Goal: Book appointment/travel/reservation

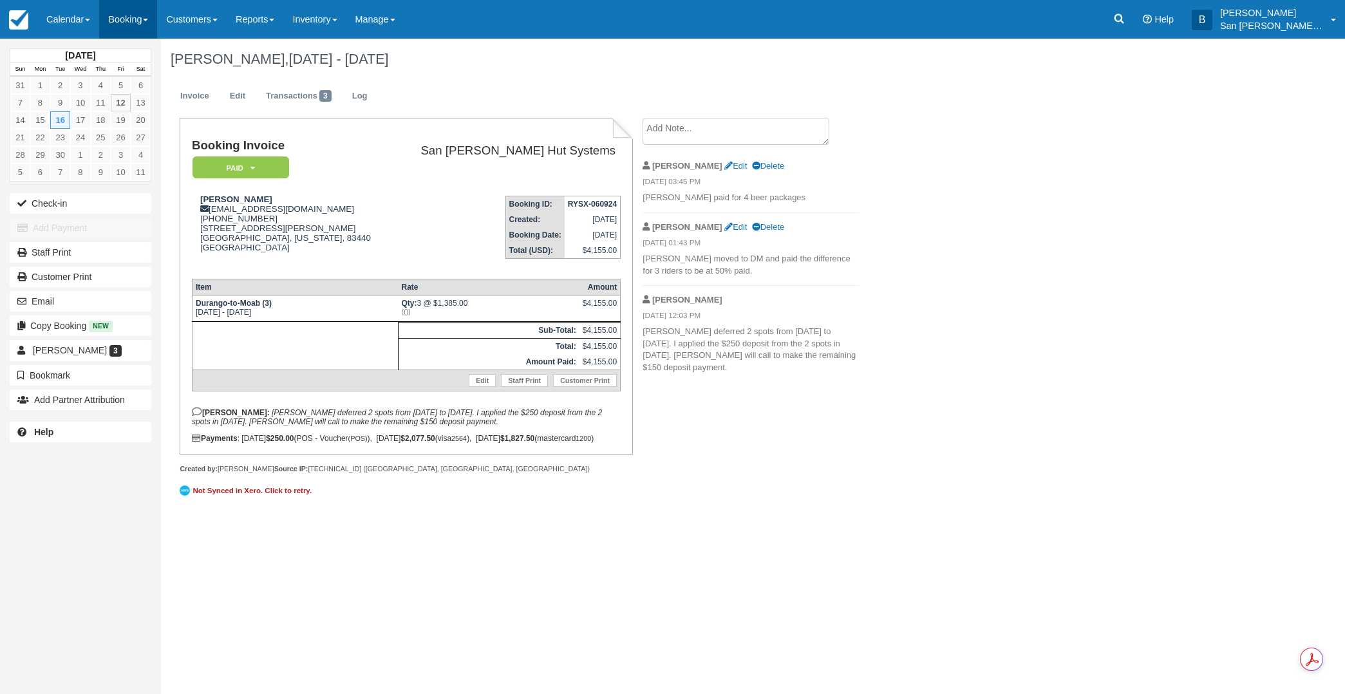
click at [113, 11] on link "Booking" at bounding box center [128, 19] width 58 height 39
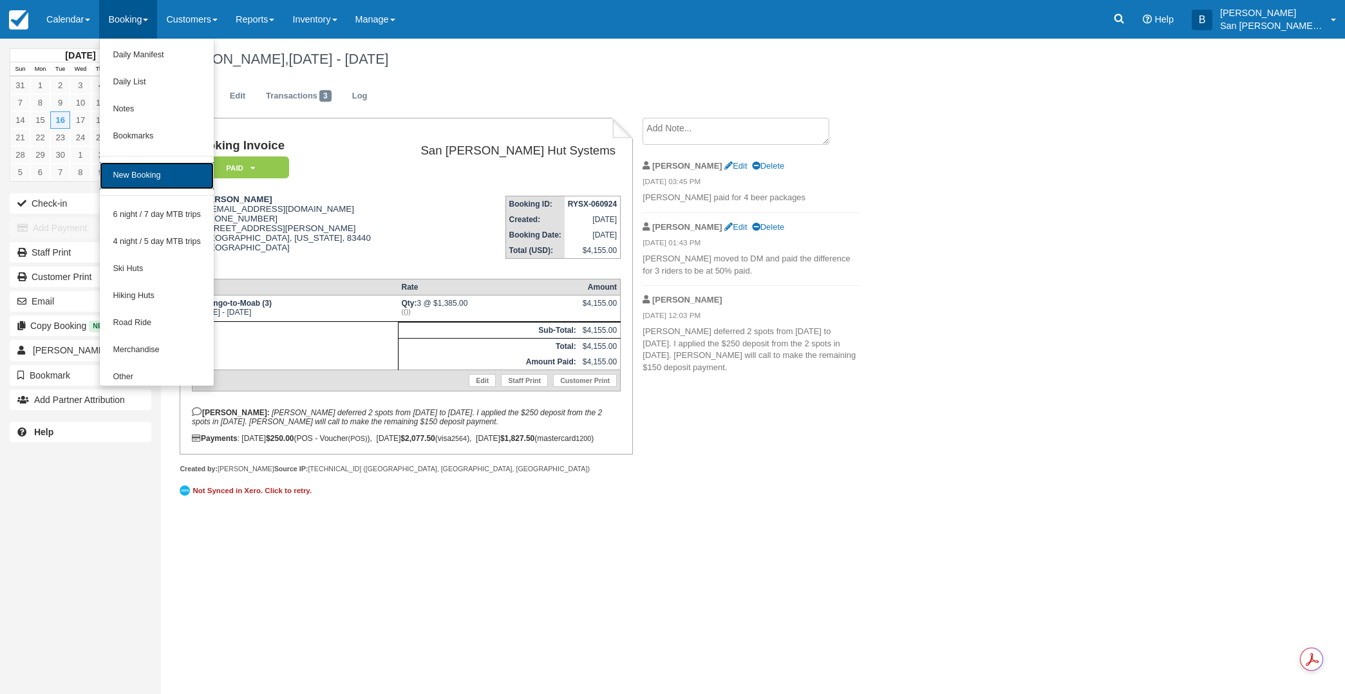
click at [142, 176] on link "New Booking" at bounding box center [157, 175] width 114 height 27
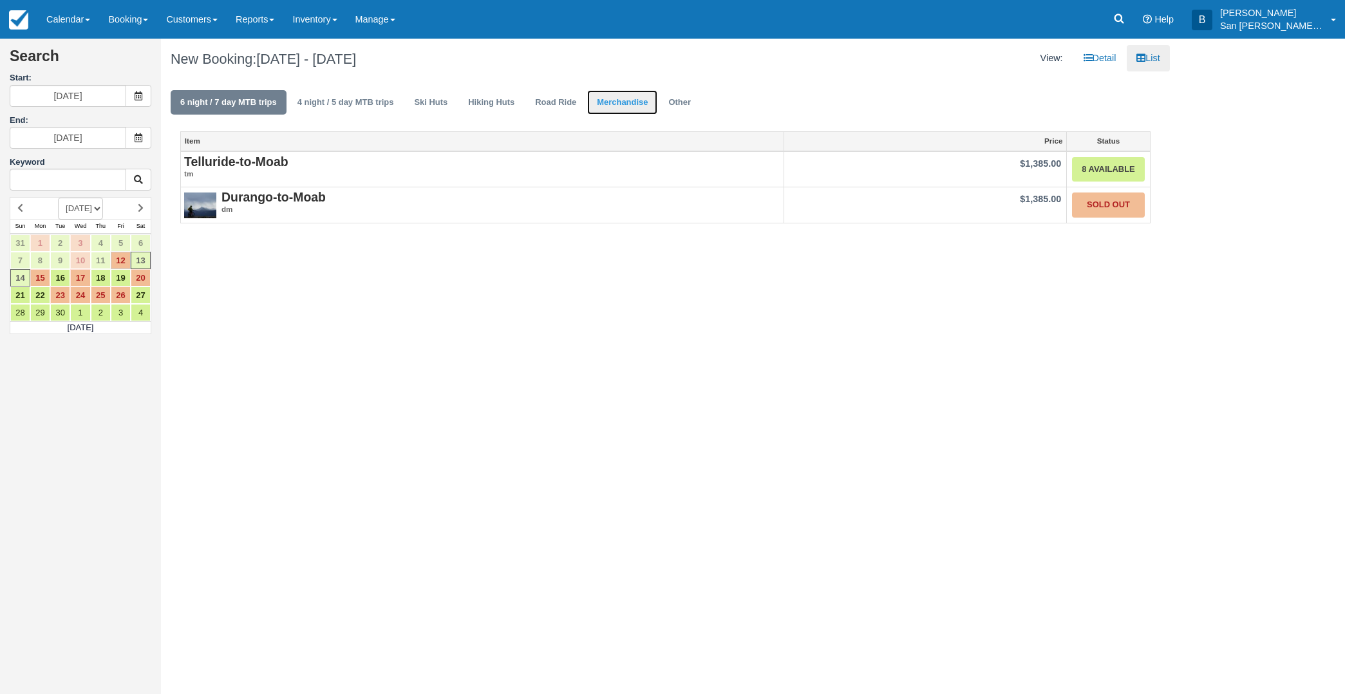
click at [616, 103] on link "Merchandise" at bounding box center [622, 102] width 70 height 25
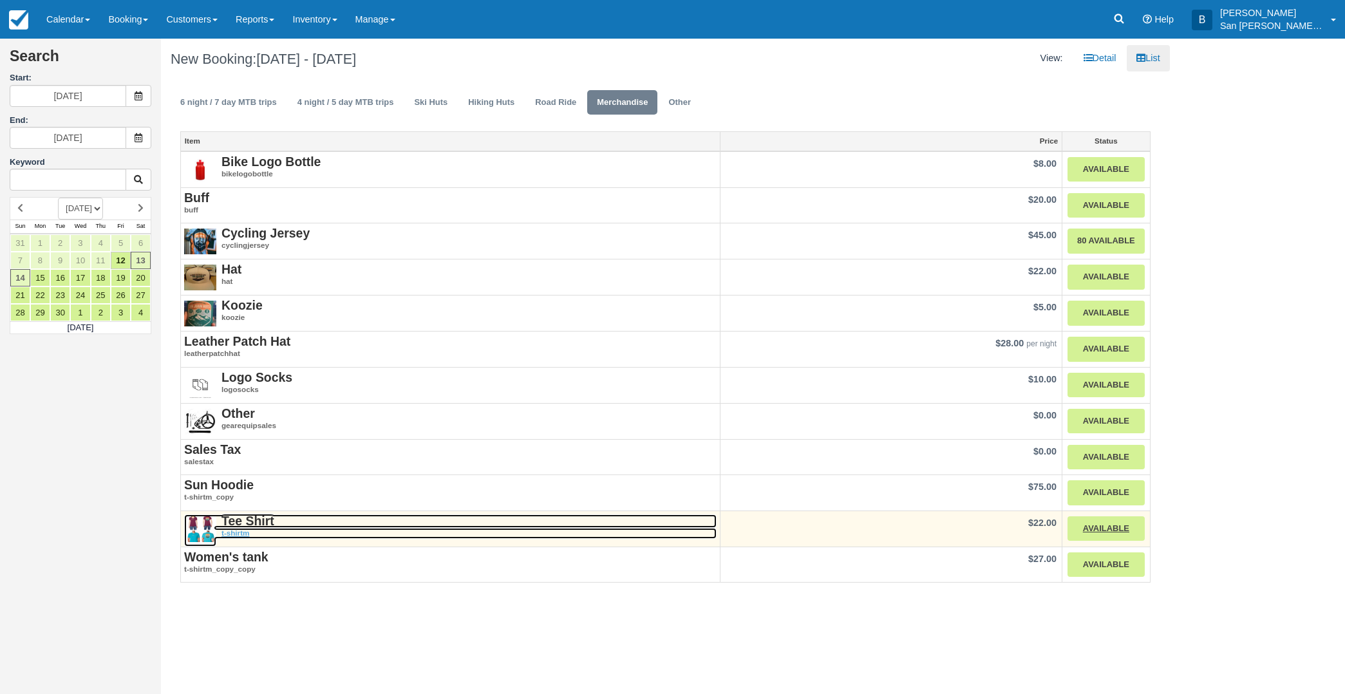
click at [244, 520] on strong "Tee Shirt" at bounding box center [248, 521] width 53 height 14
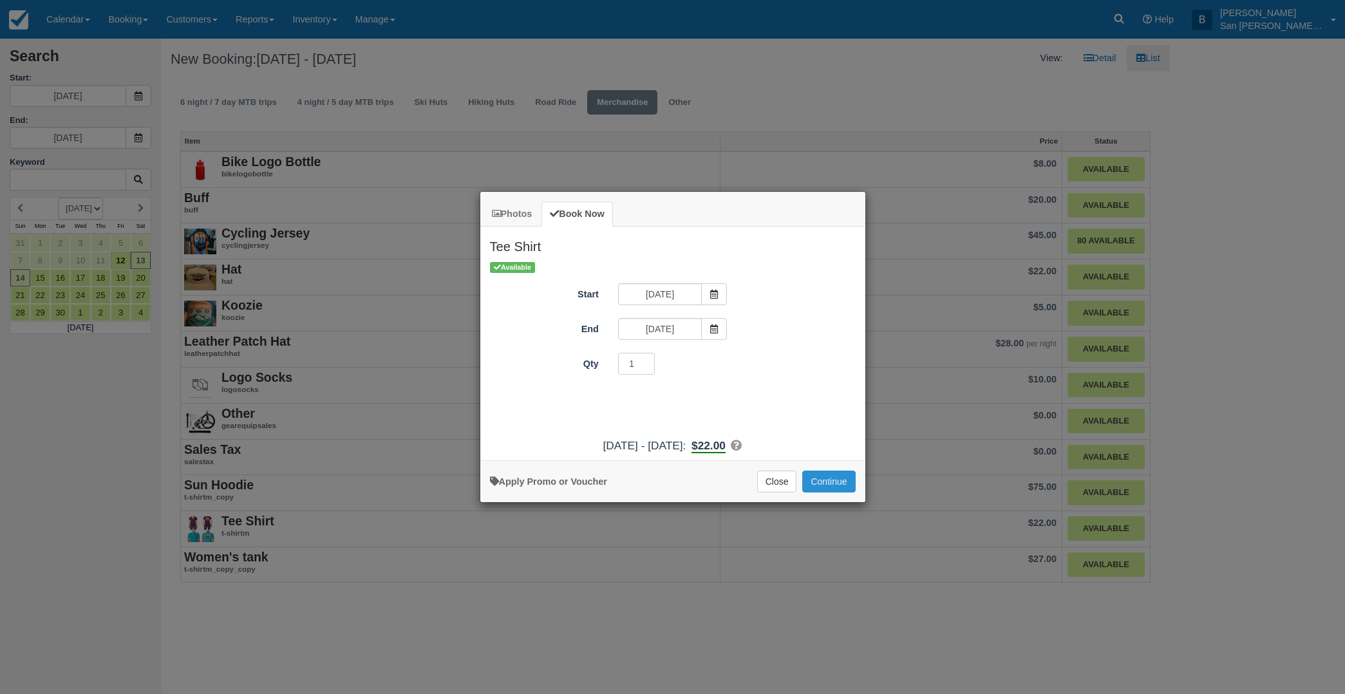
click at [825, 483] on button "Continue" at bounding box center [828, 482] width 53 height 22
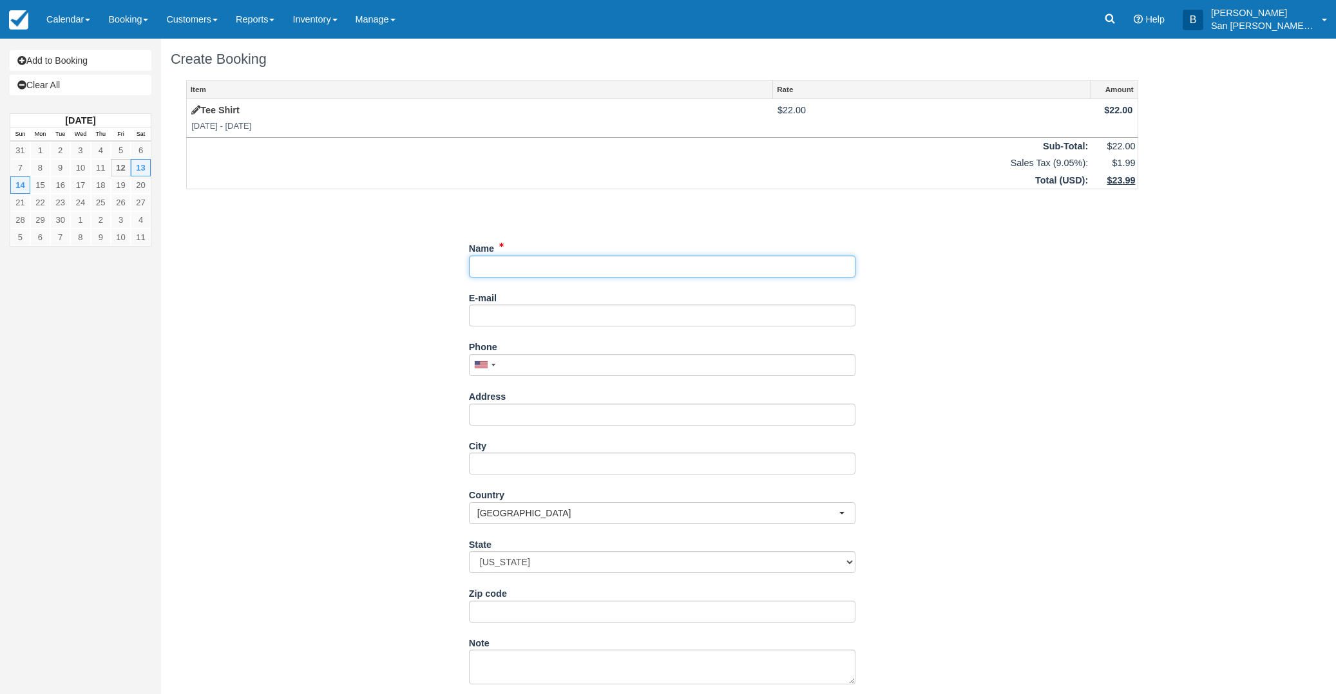
click at [515, 260] on input "Name" at bounding box center [662, 267] width 386 height 22
type input "Paul Miller"
click at [526, 317] on input "E-mail" at bounding box center [662, 316] width 386 height 22
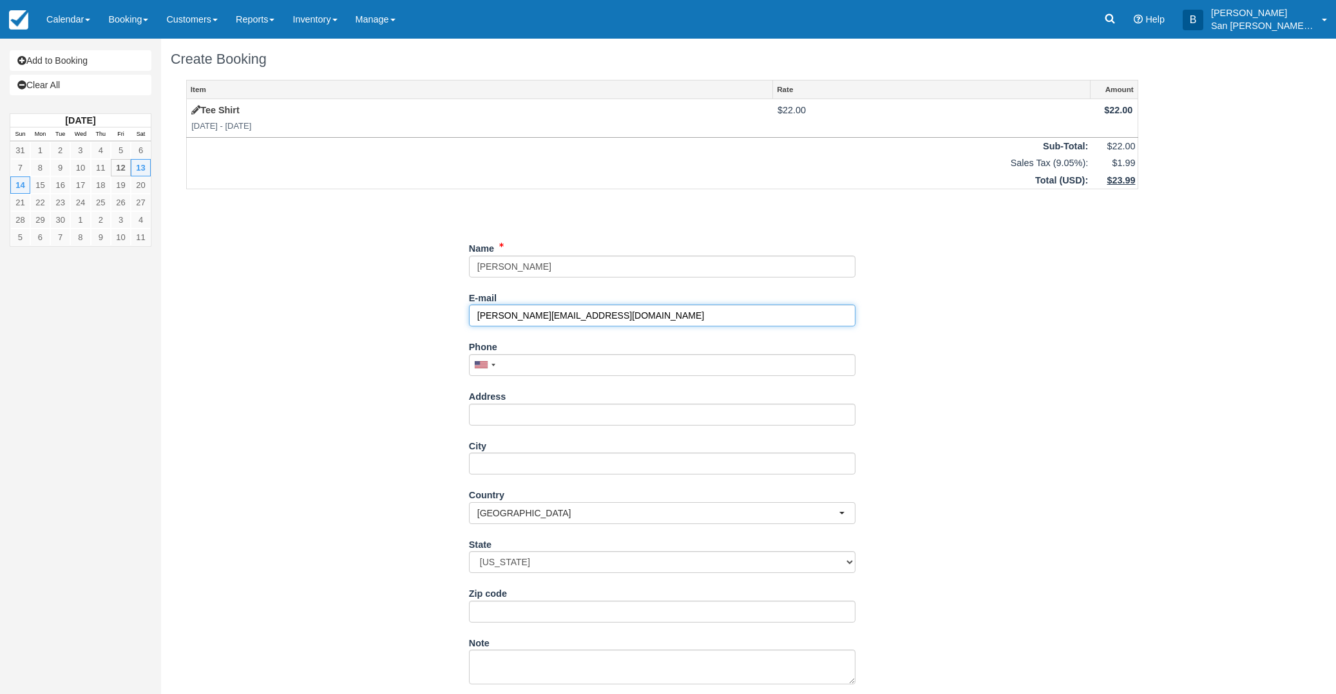
click at [520, 319] on input "paul.sonic.13@gmail.com" at bounding box center [662, 316] width 386 height 22
type input "paul.sonic.13@gmail.com"
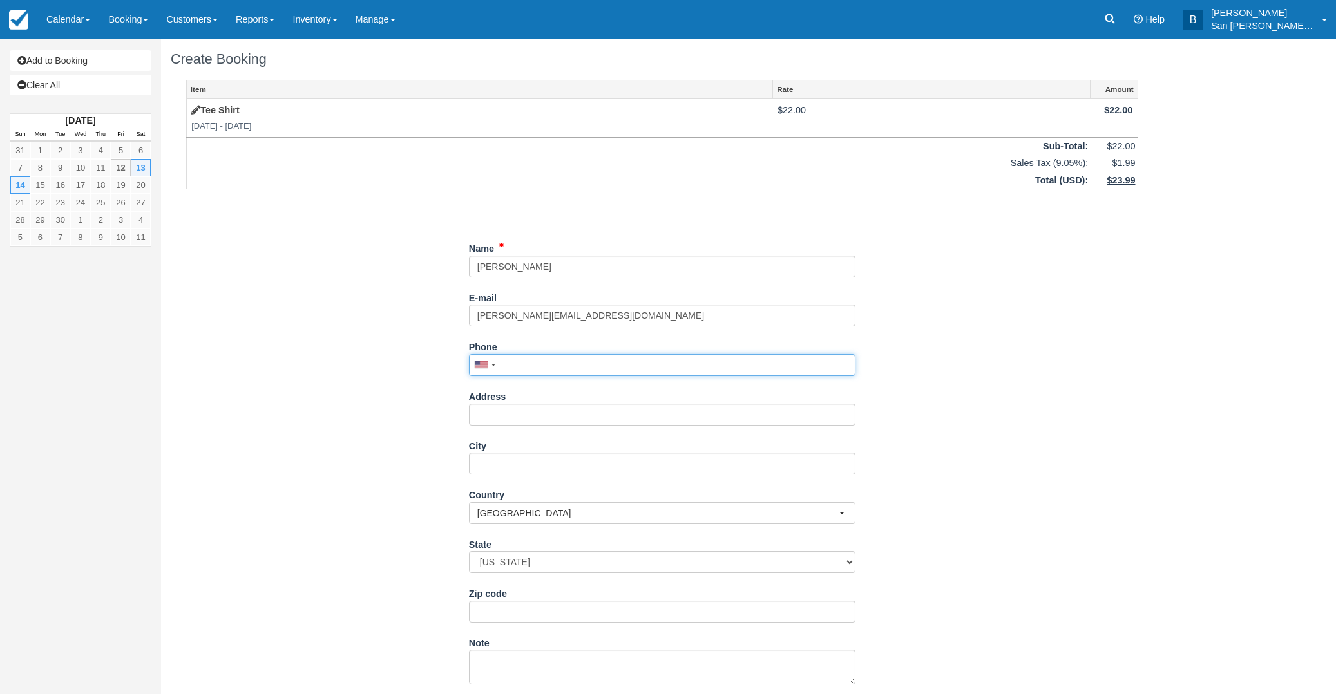
click at [519, 363] on input "Phone" at bounding box center [662, 365] width 386 height 22
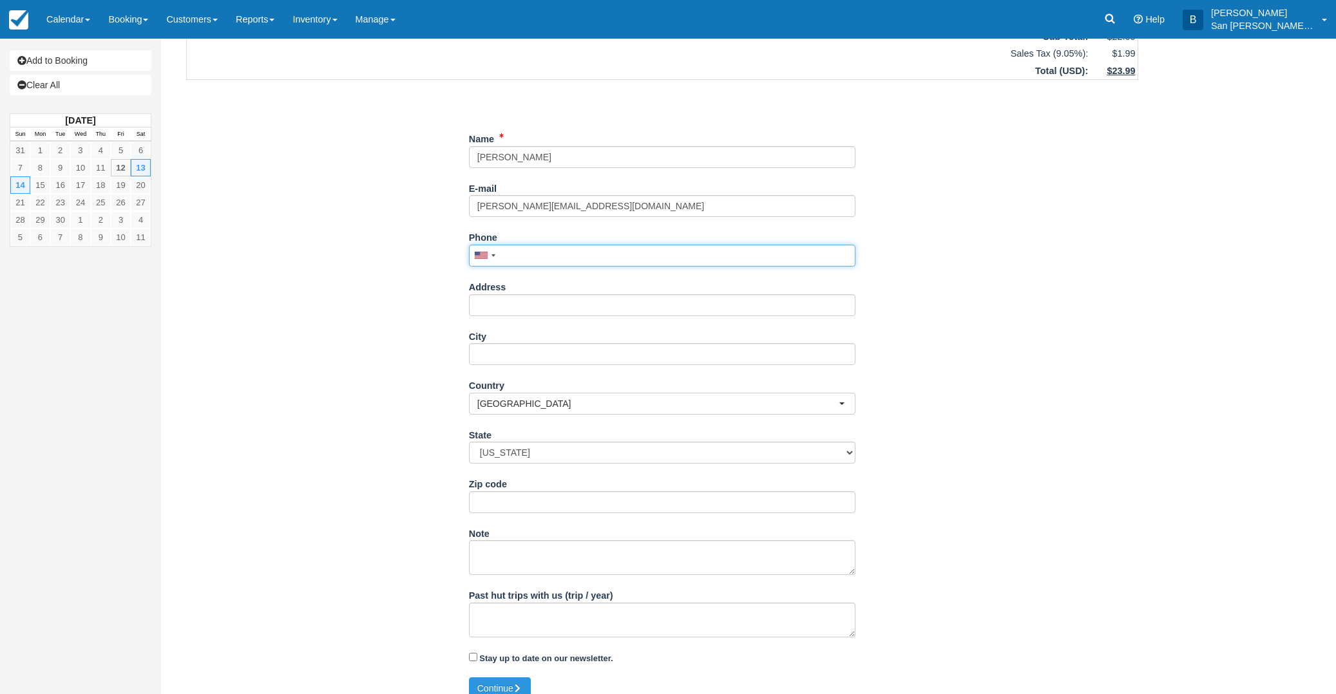
scroll to position [124, 0]
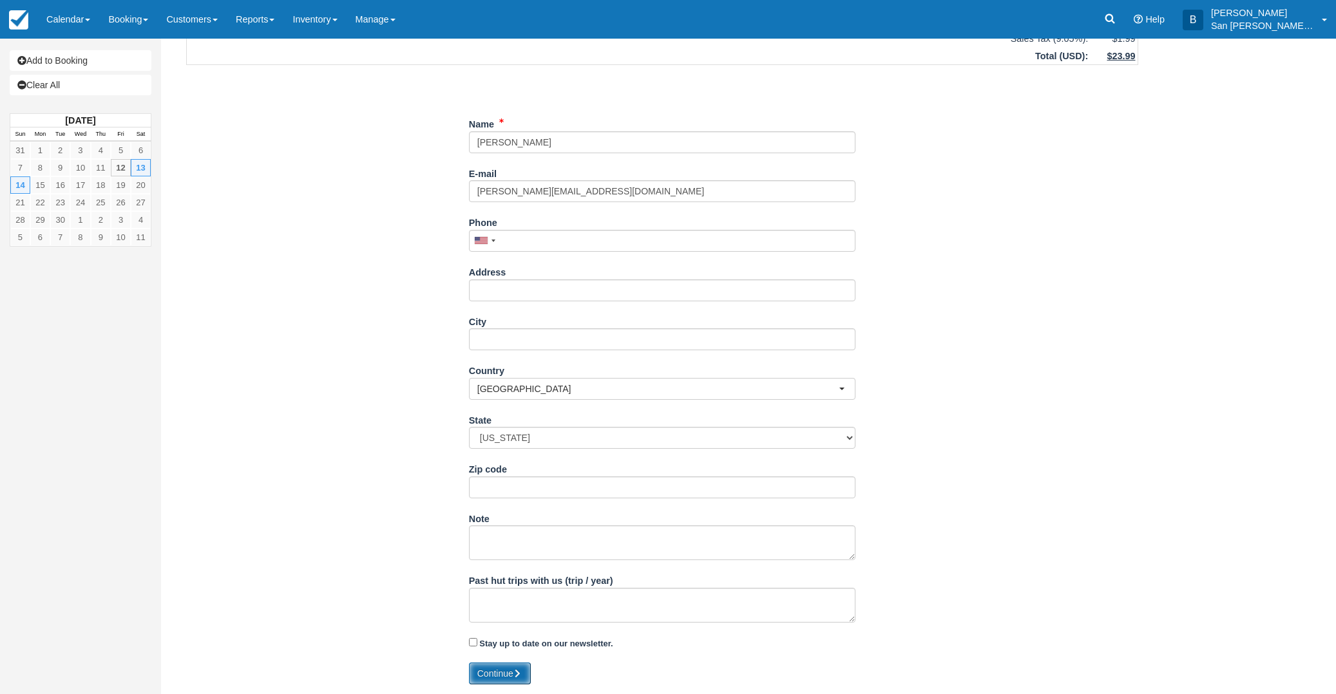
click at [514, 676] on button "Continue" at bounding box center [500, 674] width 62 height 22
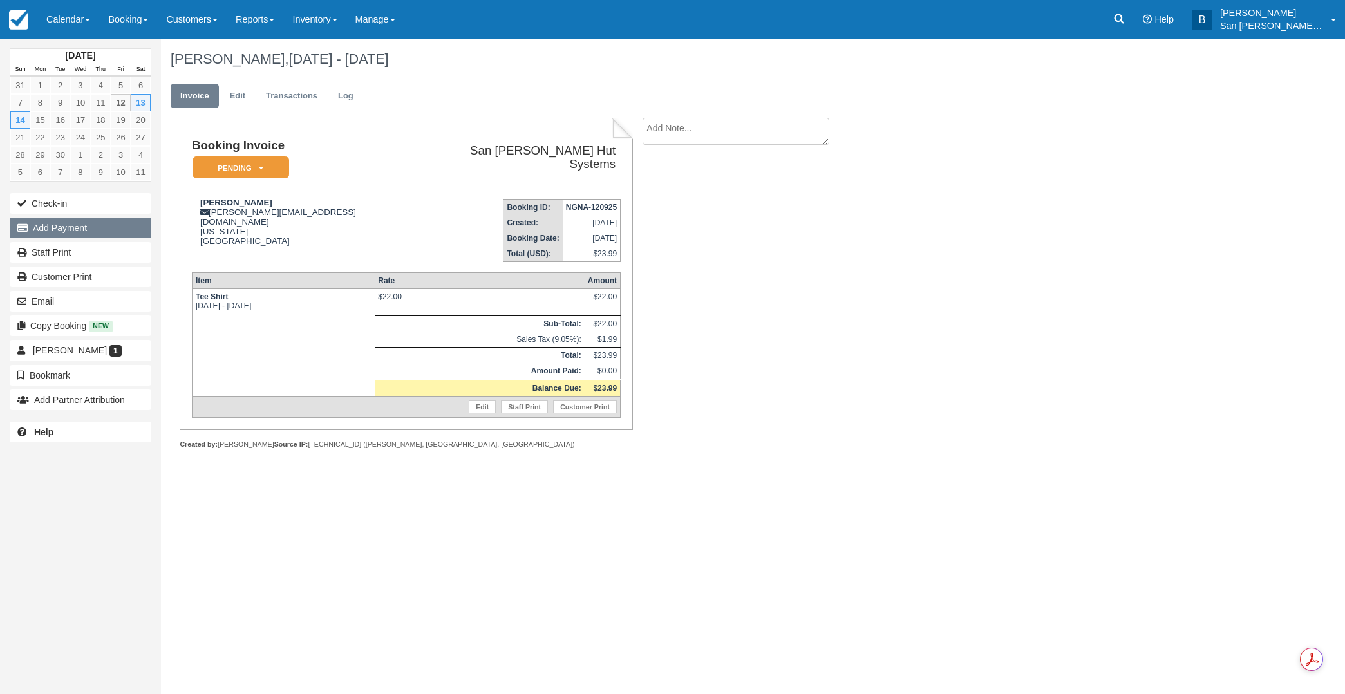
click at [75, 231] on button "Add Payment" at bounding box center [81, 228] width 142 height 21
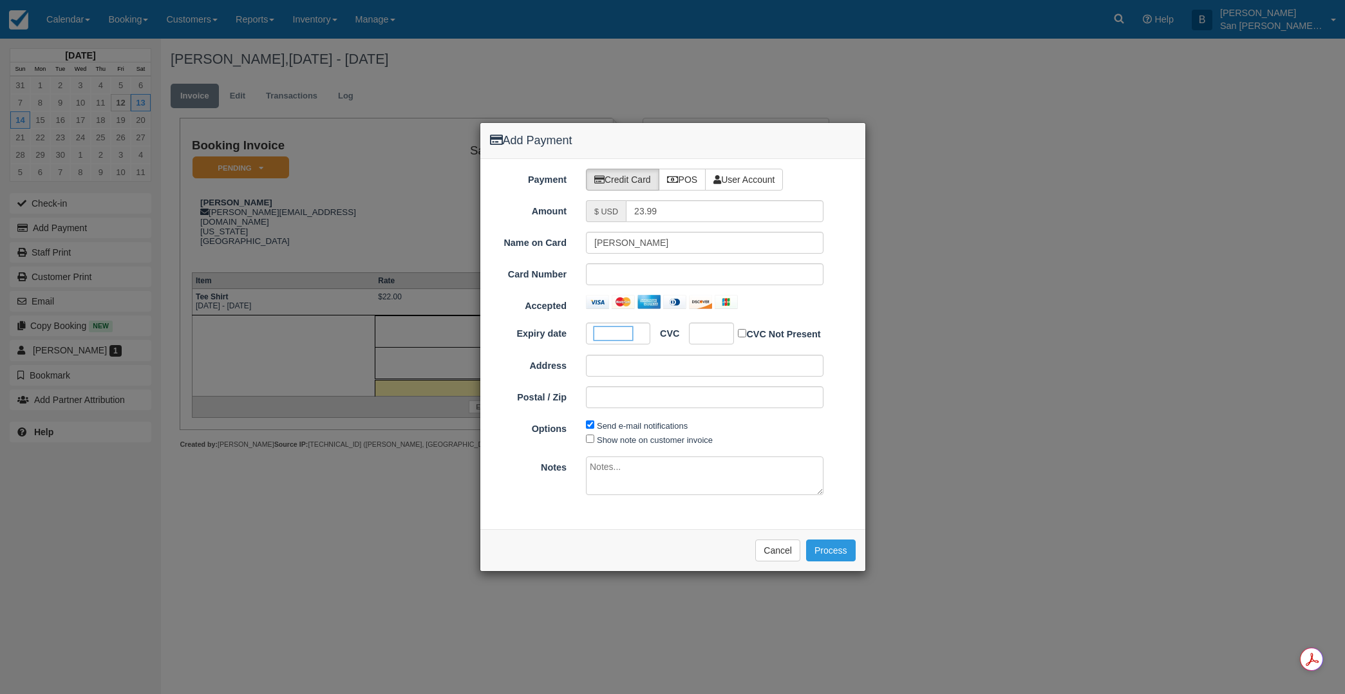
click at [723, 332] on div at bounding box center [711, 334] width 45 height 22
click at [618, 365] on input "Address" at bounding box center [705, 366] width 238 height 22
type input "722 Kingswood Dr"
type input "72756"
click at [839, 548] on button "Process" at bounding box center [831, 551] width 50 height 22
